Goal: Check status: Check status

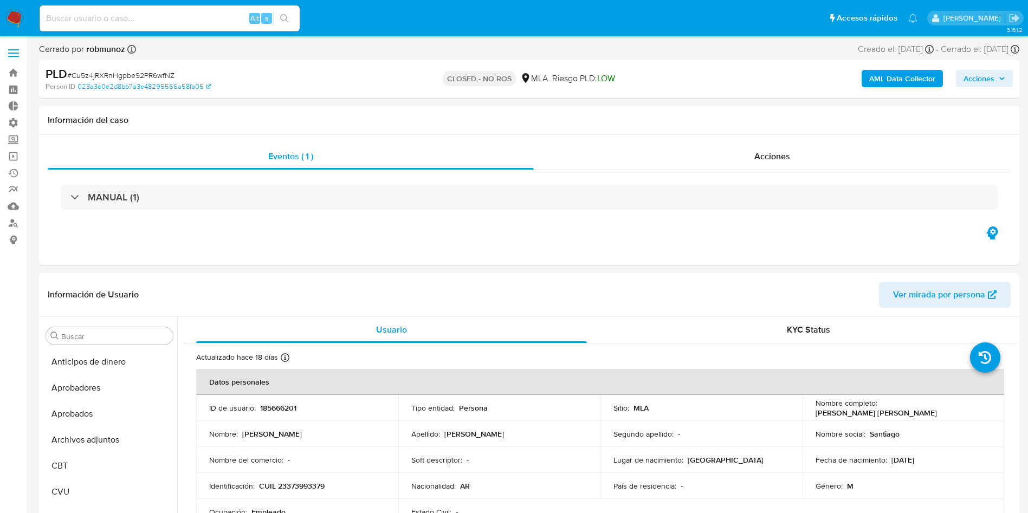
select select "10"
click at [24, 54] on label at bounding box center [13, 53] width 27 height 23
click at [0, 0] on input "checkbox" at bounding box center [0, 0] width 0 height 0
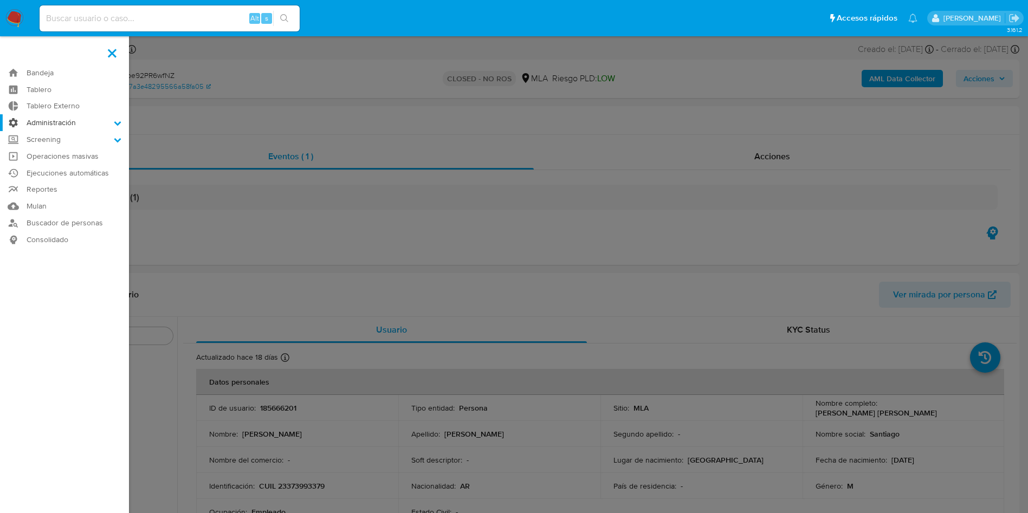
click at [101, 123] on label "Administración" at bounding box center [64, 122] width 129 height 17
click at [0, 0] on input "Administración" at bounding box center [0, 0] width 0 height 0
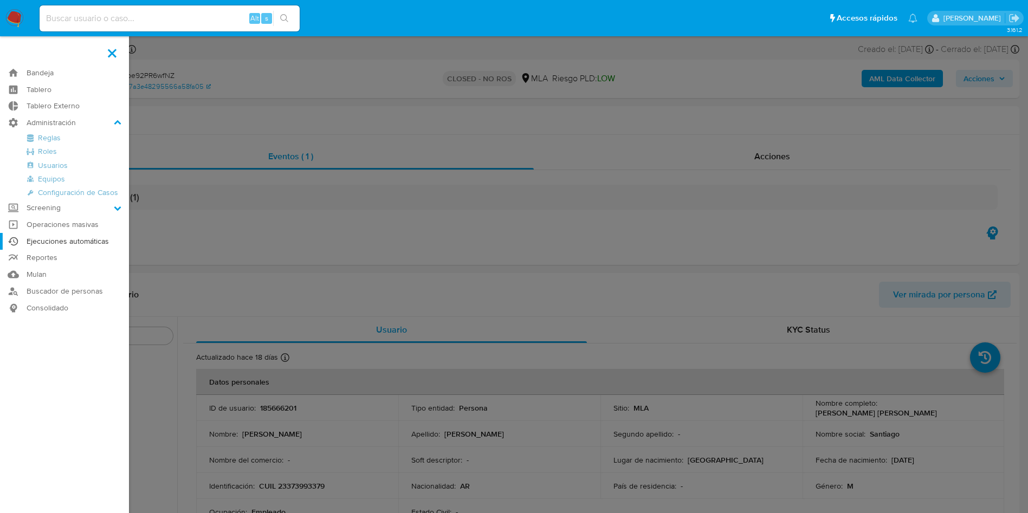
click at [67, 238] on link "Ejecuciones automáticas" at bounding box center [64, 241] width 129 height 17
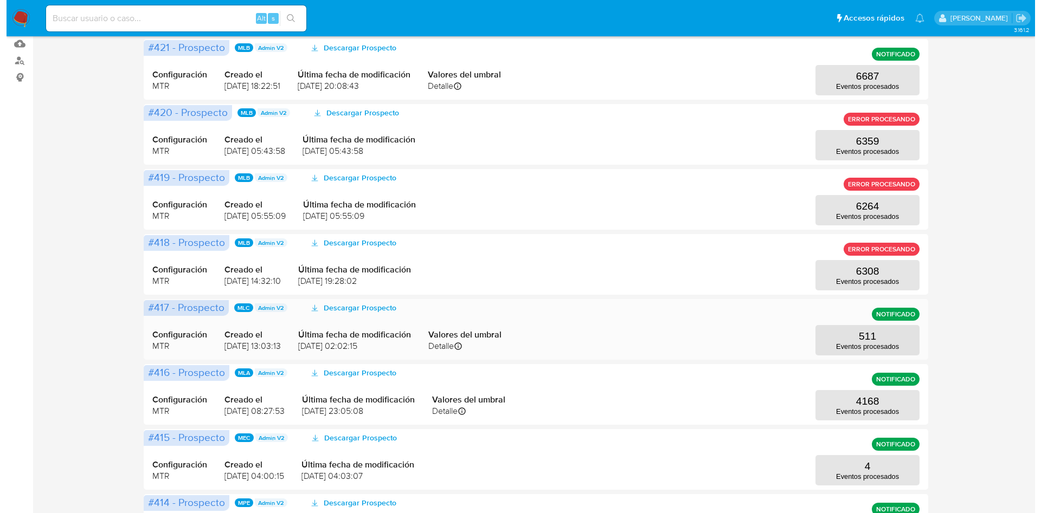
scroll to position [244, 0]
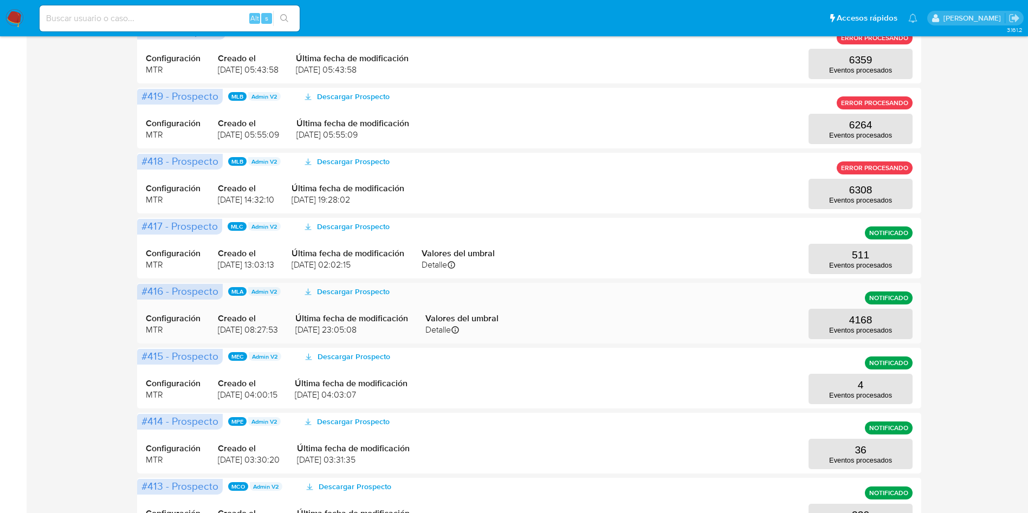
click at [903, 308] on div "Configuración MTR Creado el 08/09/2025 08:27:53 Última fecha de modificación 11…" at bounding box center [529, 313] width 767 height 52
click at [880, 320] on button "4168 Eventos procesados" at bounding box center [861, 324] width 104 height 30
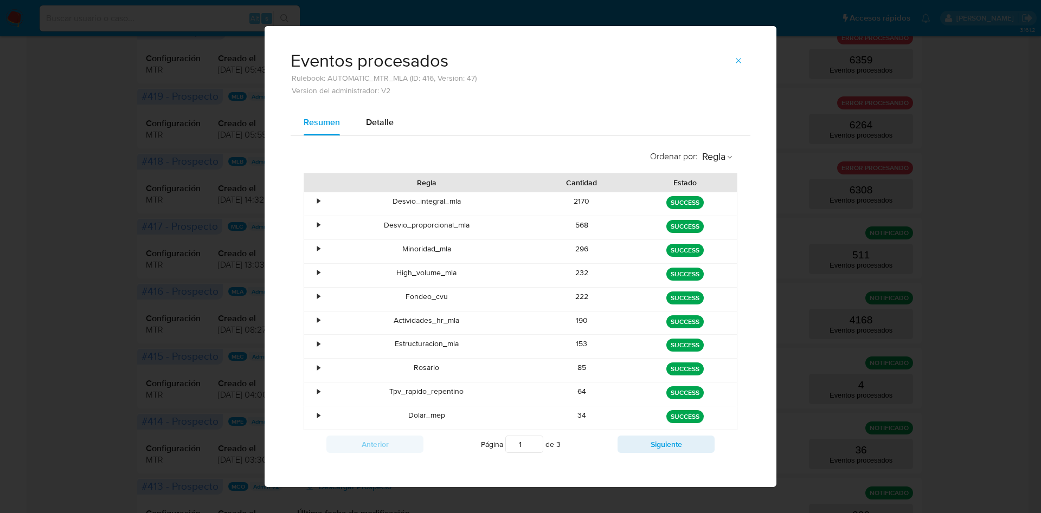
drag, startPoint x: 559, startPoint y: 199, endPoint x: 598, endPoint y: 202, distance: 39.1
click at [598, 202] on div "2170" at bounding box center [582, 203] width 104 height 23
